Goal: Task Accomplishment & Management: Complete application form

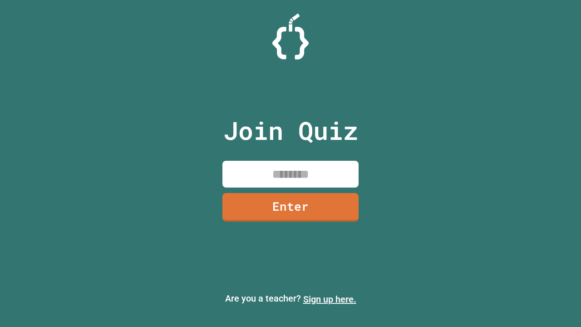
click at [329, 299] on link "Sign up here." at bounding box center [329, 298] width 53 height 11
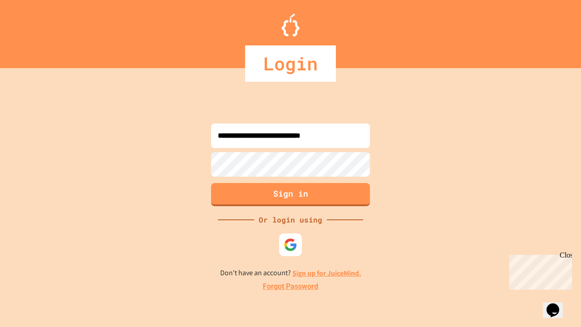
type input "**********"
